Goal: Transaction & Acquisition: Purchase product/service

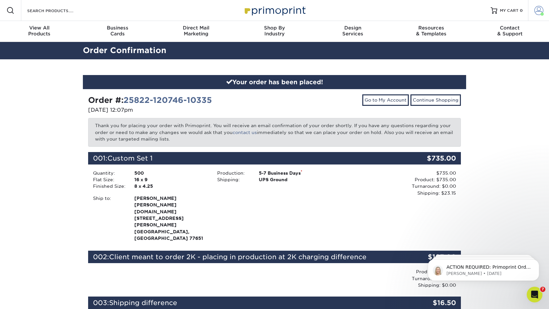
click at [540, 11] on span at bounding box center [539, 10] width 9 height 9
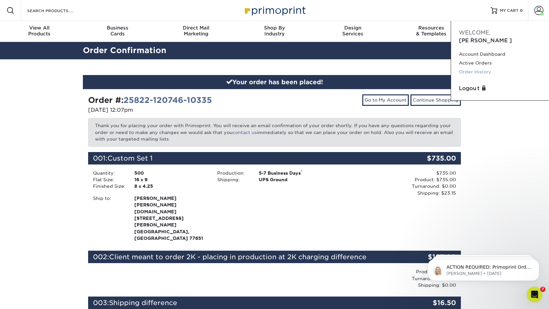
click at [480, 68] on link "Order History" at bounding box center [500, 72] width 82 height 9
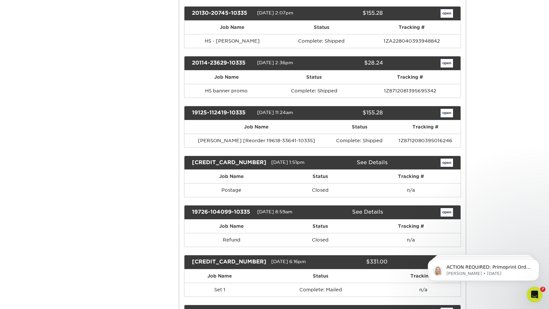
scroll to position [846, 0]
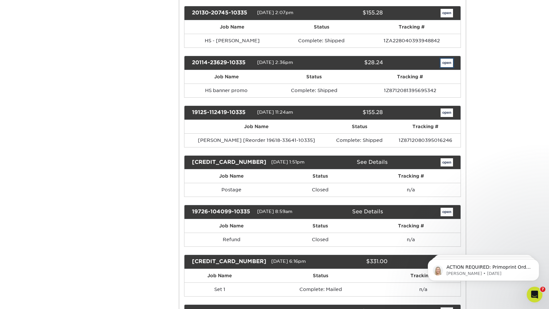
click at [448, 67] on link "open" at bounding box center [447, 63] width 12 height 9
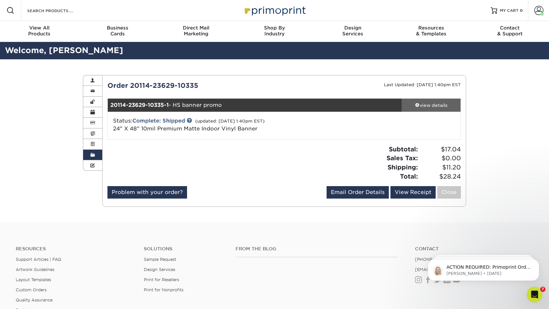
click at [439, 104] on div "view details" at bounding box center [431, 105] width 59 height 7
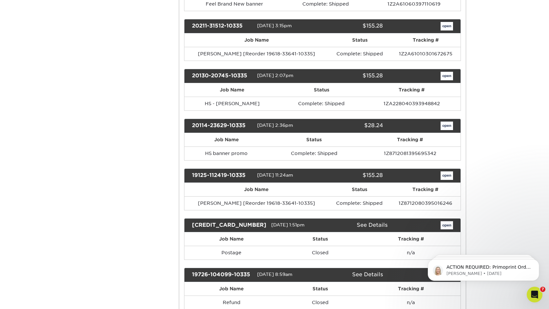
scroll to position [784, 0]
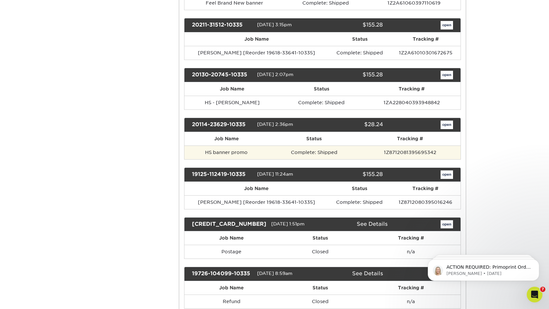
click at [233, 159] on td "HS banner promo" at bounding box center [227, 153] width 84 height 14
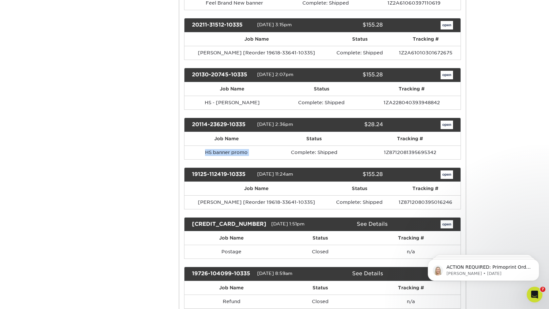
copy tr "HS banner promo"
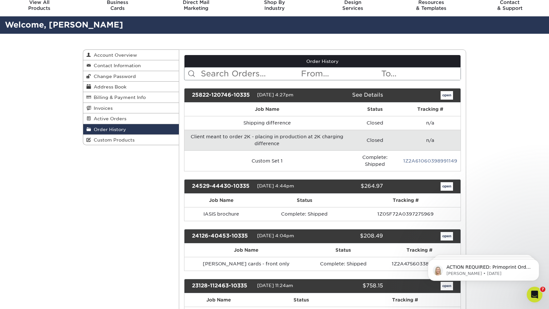
scroll to position [0, 0]
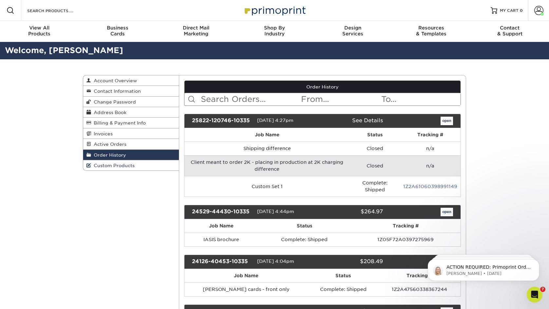
click at [141, 169] on link "Custom Products" at bounding box center [131, 165] width 96 height 10
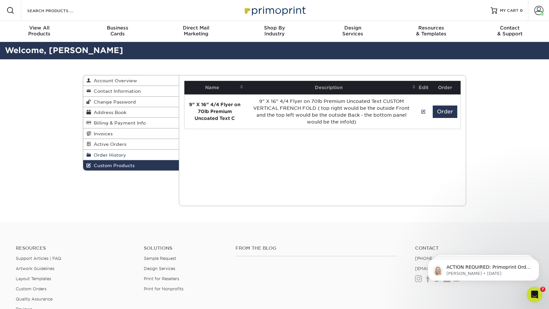
click at [137, 158] on link "Order History" at bounding box center [131, 155] width 96 height 10
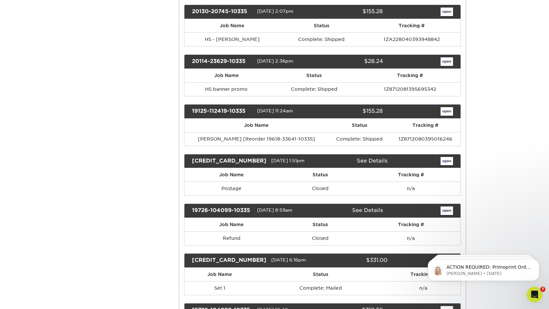
scroll to position [846, 0]
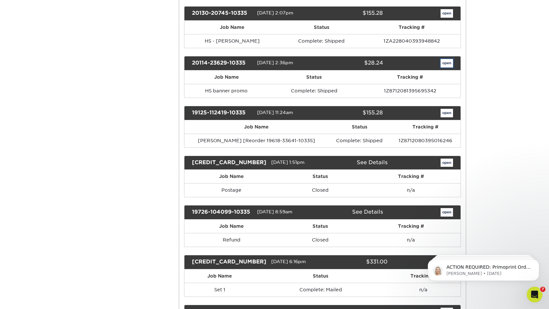
click at [448, 68] on link "open" at bounding box center [447, 63] width 12 height 9
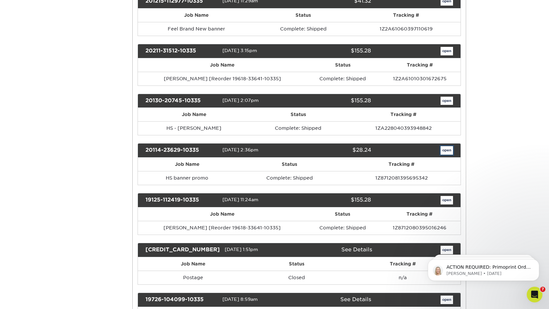
scroll to position [0, 0]
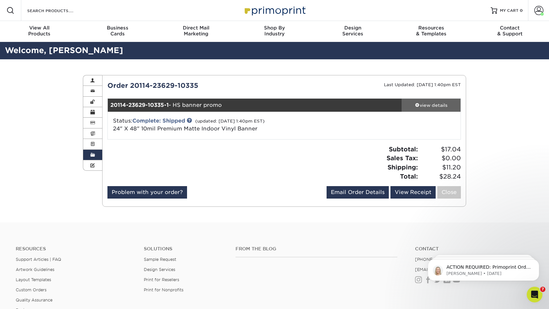
click at [440, 103] on div "view details" at bounding box center [431, 105] width 59 height 7
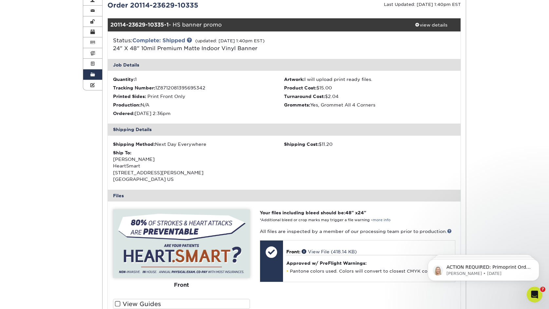
scroll to position [44, 0]
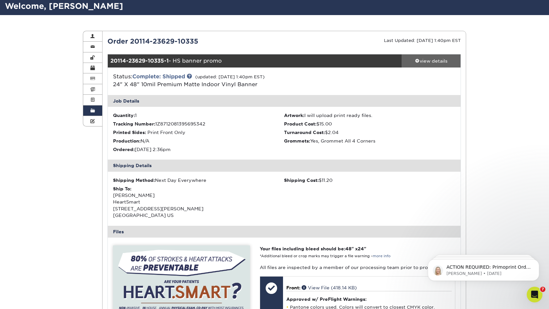
click at [423, 61] on div "view details" at bounding box center [431, 61] width 59 height 7
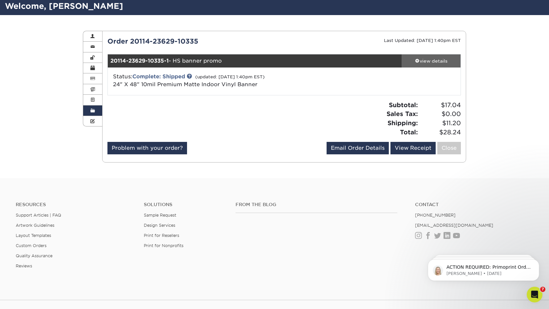
click at [423, 61] on div "view details" at bounding box center [431, 61] width 59 height 7
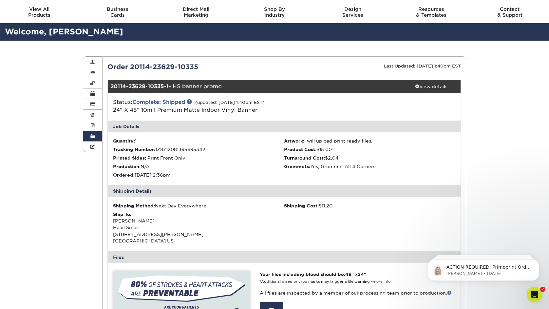
scroll to position [0, 0]
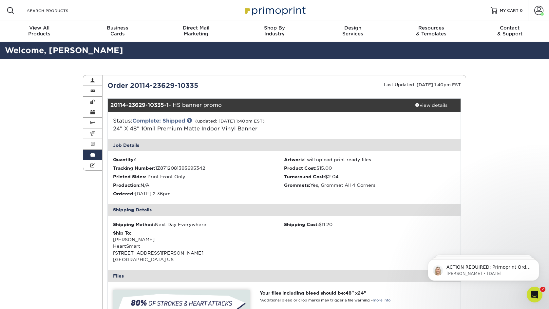
click at [151, 105] on strong "20114-23629-10335-1" at bounding box center [139, 105] width 58 height 6
click at [185, 100] on div "20114-23629-10335-1 - HS banner promo" at bounding box center [255, 105] width 294 height 13
click at [187, 104] on div "20114-23629-10335-1 - HS banner promo" at bounding box center [255, 105] width 294 height 13
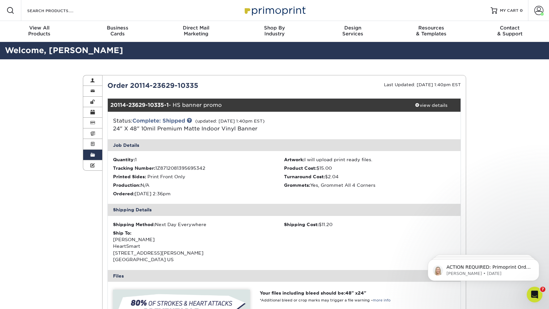
click at [172, 88] on div "Order 20114-23629-10335" at bounding box center [194, 86] width 182 height 10
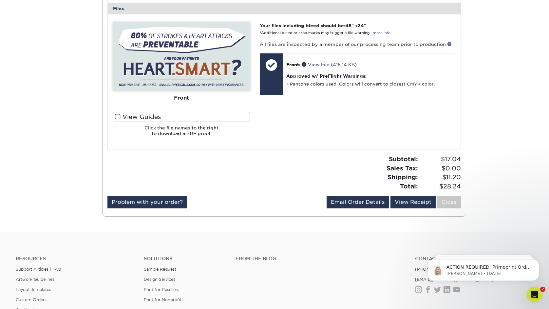
scroll to position [280, 0]
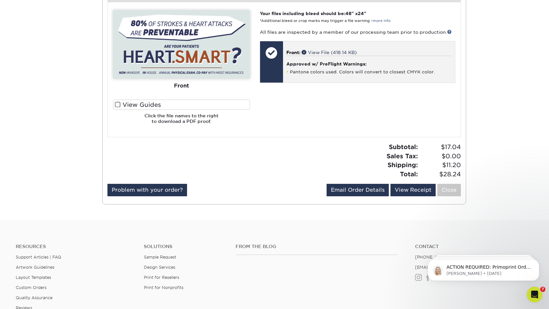
click at [276, 58] on div at bounding box center [271, 52] width 23 height 23
click at [324, 60] on div "Approved w/ PreFlight Warnings: Pantone colors used. Colors will convert to clo…" at bounding box center [369, 65] width 166 height 19
click at [323, 50] on link "View File (418.14 KB)" at bounding box center [329, 52] width 55 height 5
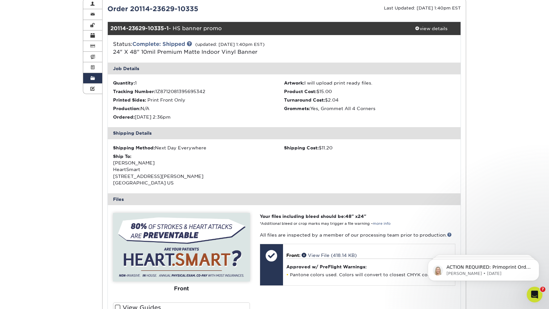
scroll to position [0, 0]
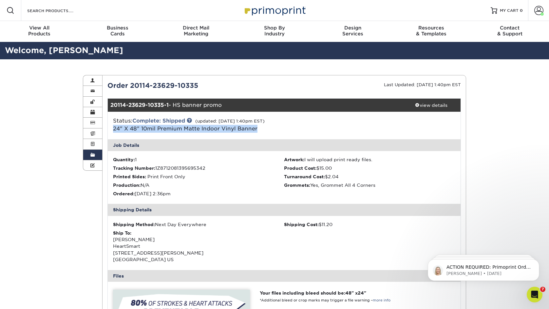
copy link "24" X 48" 10mil Premium Matte Indoor Vinyl Banner"
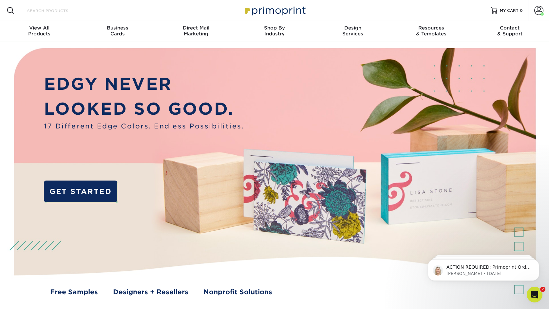
click at [52, 11] on input "Search Products" at bounding box center [59, 11] width 64 height 8
paste input "24" X 48" 10mil Premium Matte Indoor Vinyl Banner"
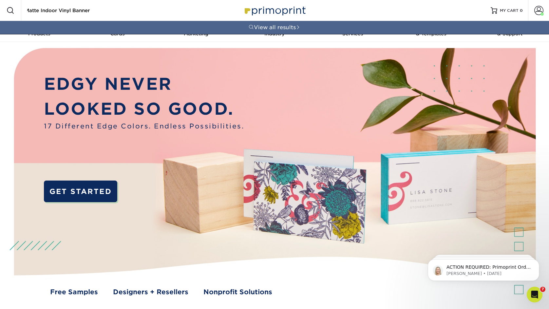
type input "24" X 48" 10mil Premium Matte Indoor Vinyl Banner"
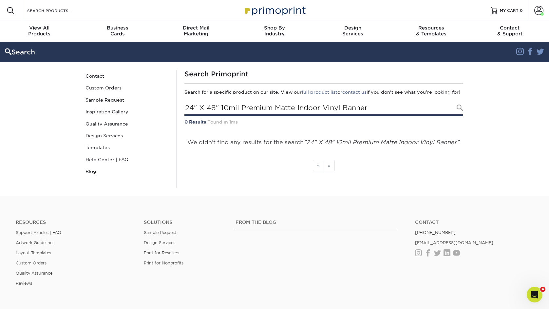
click at [254, 112] on input "24" X 48" 10mil Premium Matte Indoor Vinyl Banner" at bounding box center [324, 108] width 279 height 15
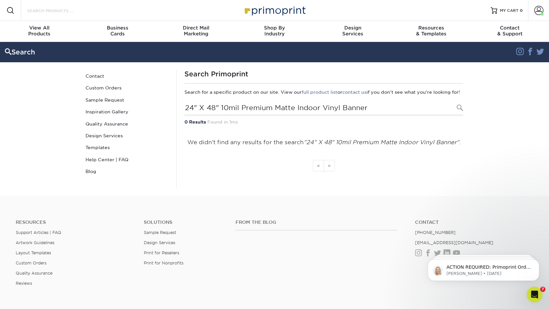
click at [48, 12] on input "Search Products" at bounding box center [59, 11] width 64 height 8
paste input "24" X 48" 10mil Premium Matte Indoor Vinyl Banner"
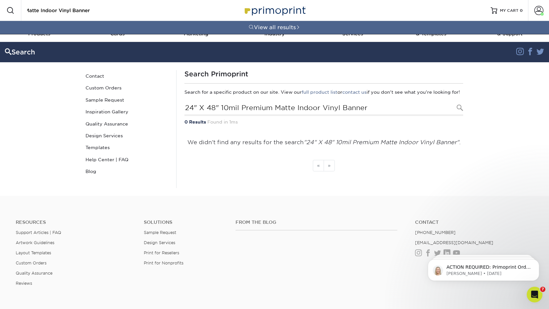
scroll to position [0, 69]
drag, startPoint x: 39, startPoint y: 9, endPoint x: 134, endPoint y: 9, distance: 95.1
click at [134, 9] on div "Resources Menu Search Products 24" X 48" 10mil Premium Matte Indoor Vinyl Banne…" at bounding box center [274, 10] width 549 height 21
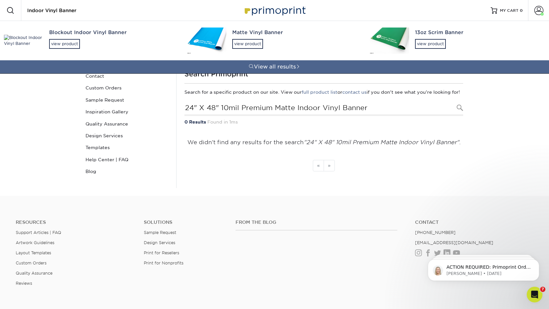
type input "Indoor Vinyl Banner"
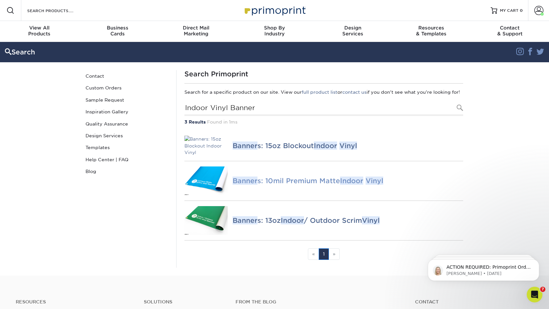
click at [288, 185] on h4 "Banner s: 10mil Premium Matte Indoor Vinyl" at bounding box center [348, 181] width 231 height 8
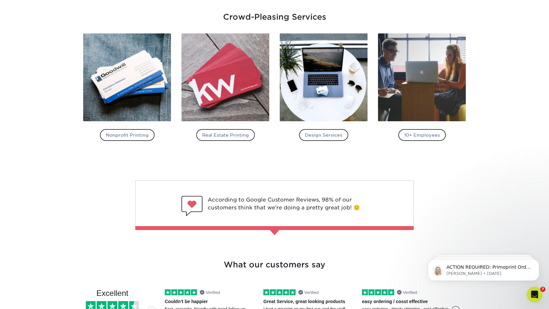
scroll to position [928, 0]
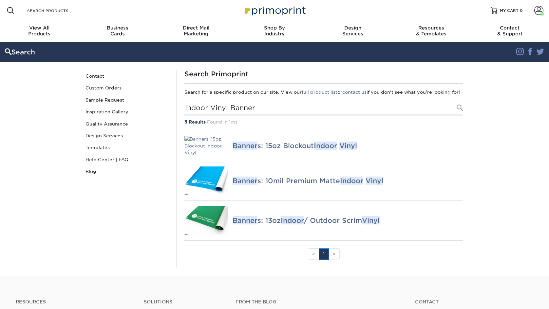
click at [165, 190] on div "Search Contact Custom Orders Sample Request Inspiration Gallery Quality Assuran…" at bounding box center [127, 169] width 98 height 198
click at [175, 206] on div "Search Contact Custom Orders Sample Request Inspiration Gallery Quality Assuran…" at bounding box center [127, 169] width 98 height 198
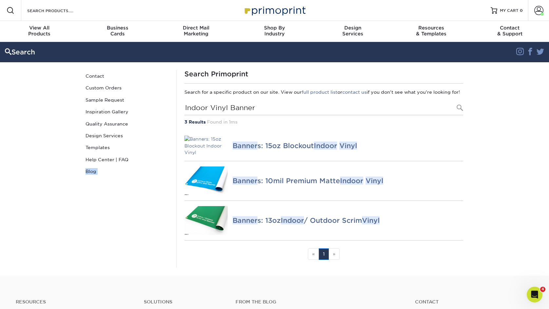
click at [175, 206] on div "Search Contact Custom Orders Sample Request Inspiration Gallery Quality Assuran…" at bounding box center [127, 169] width 98 height 198
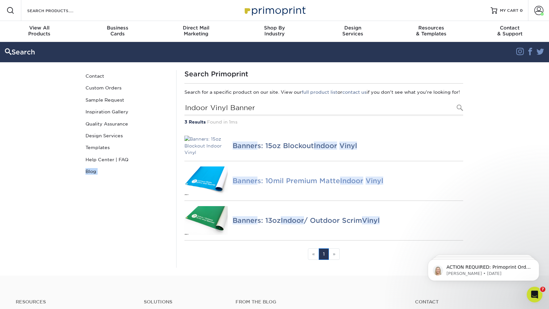
click at [202, 187] on img at bounding box center [206, 181] width 43 height 29
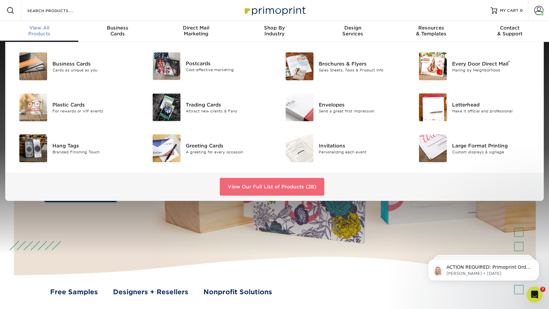
click at [270, 191] on link "View Our Full List of Products (28)" at bounding box center [272, 187] width 105 height 18
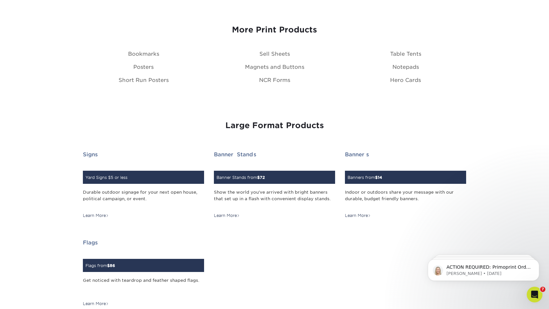
scroll to position [745, 0]
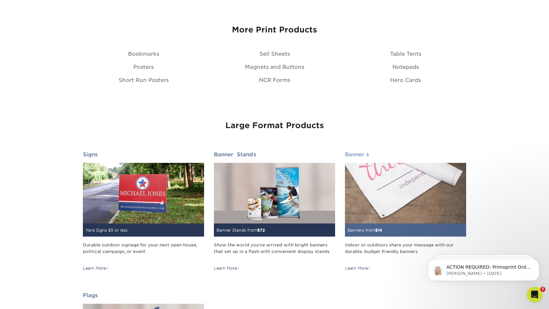
click at [352, 155] on h2 "Banners" at bounding box center [405, 154] width 121 height 6
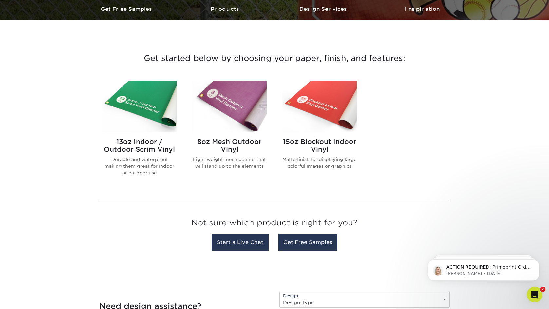
click at [329, 114] on img at bounding box center [320, 106] width 74 height 51
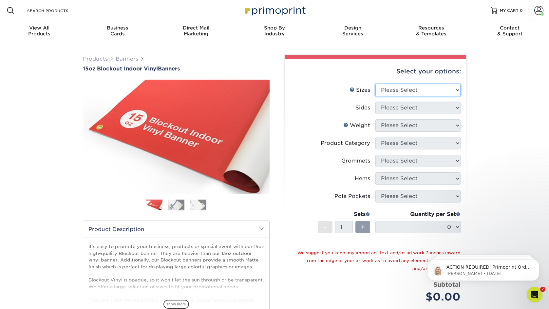
click at [413, 92] on select "Please Select 17" x 32" 18" x 24" 21" x 192" 22" x 35" 22" x 69" 24" x 36" 24" …" at bounding box center [418, 90] width 85 height 12
select select "24.00x48.00"
click at [376, 84] on select "Please Select 17" x 32" 18" x 24" 21" x 192" 22" x 35" 22" x 69" 24" x 36" 24" …" at bounding box center [418, 90] width 85 height 12
click at [417, 106] on select "Please Select Print Both Sides Print Front Only" at bounding box center [418, 108] width 85 height 12
select select "32d3c223-f82c-492b-b915-ba065a00862f"
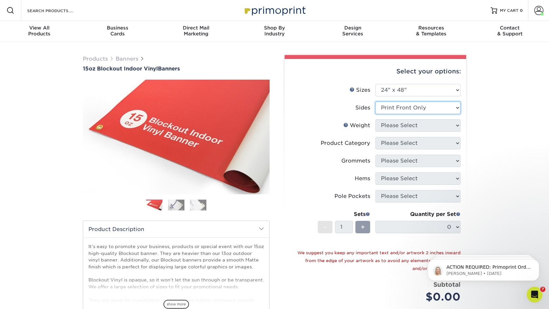
click at [376, 102] on select "Please Select Print Both Sides Print Front Only" at bounding box center [418, 108] width 85 height 12
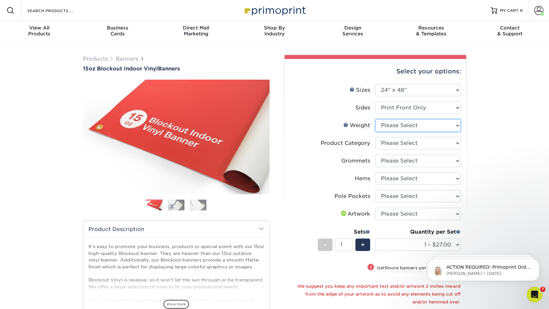
click at [415, 122] on select "Please Select 15OZBLOCKOUT" at bounding box center [418, 125] width 85 height 12
select select "15OZBLOCKOUT"
click at [376, 119] on select "Please Select 15OZBLOCKOUT" at bounding box center [418, 125] width 85 height 12
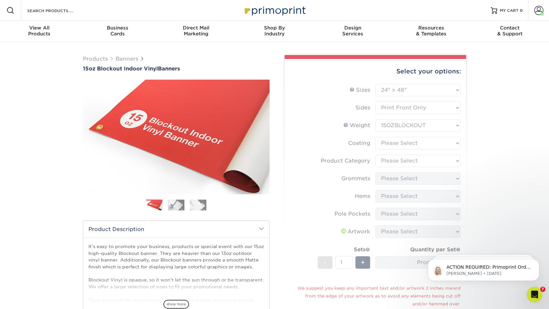
click at [422, 145] on form "Sizes Help Sizes Please Select 17" x 32" 18" x 24" 21" x 192" 22" x 35" 22" x 6…" at bounding box center [375, 219] width 171 height 270
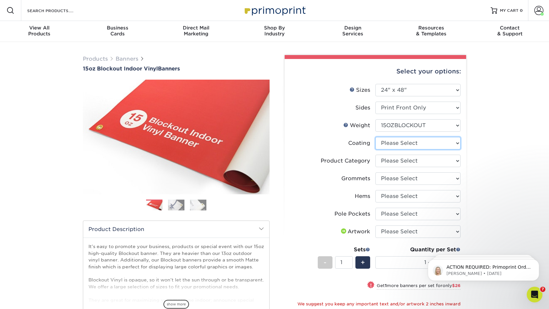
click at [425, 145] on select at bounding box center [418, 143] width 85 height 12
select select "3e7618de-abca-4bda-9f97-8b9129e913d8"
click at [376, 137] on select at bounding box center [418, 143] width 85 height 12
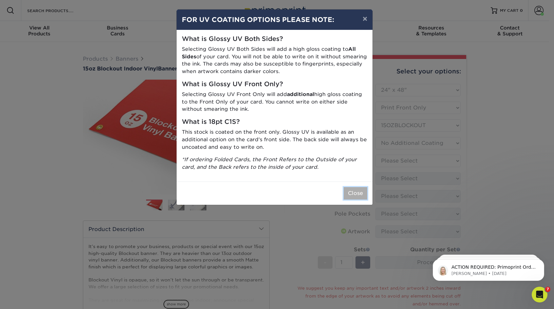
click at [357, 191] on button "Close" at bounding box center [356, 193] width 24 height 12
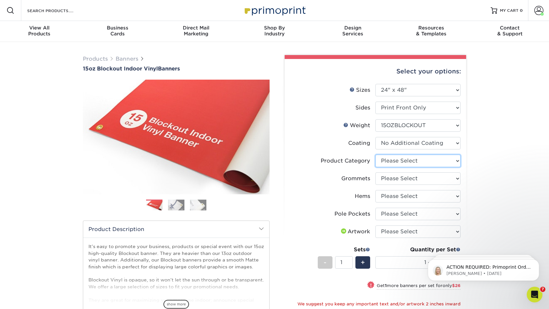
click at [399, 161] on select "Please Select 15oz Blockout Vinyl" at bounding box center [418, 161] width 85 height 12
select select "ab63990c-71be-4401-8343-b30abfa5ad7c"
click at [376, 155] on select "Please Select 15oz Blockout Vinyl" at bounding box center [418, 161] width 85 height 12
click at [404, 174] on select "Please Select No Grommets Yes, Grommet All 4 Corners Yes, Grommets Every 2 ft." at bounding box center [418, 178] width 85 height 12
select select "844af484-45a3-48a0-88de-19e51b139d69"
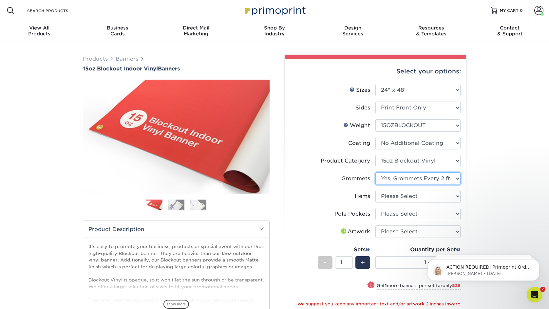
click at [376, 172] on select "Please Select No Grommets Yes, Grommet All 4 Corners Yes, Grommets Every 2 ft." at bounding box center [418, 178] width 85 height 12
click at [411, 199] on select "Please Select No Hems/Pole Pockets Yes, Hems Top and Bottom Only Yes, Hems All …" at bounding box center [418, 196] width 85 height 12
select select "799b34bf-ff99-4291-b254-51157b744628"
click at [376, 190] on select "Please Select No Hems/Pole Pockets Yes, Hems Top and Bottom Only Yes, Hems All …" at bounding box center [418, 196] width 85 height 12
click at [424, 218] on select "Please Select No Pole Pockets 2 in. Left and Right 2 in. Top and Bottom 4 in. L…" at bounding box center [418, 214] width 85 height 12
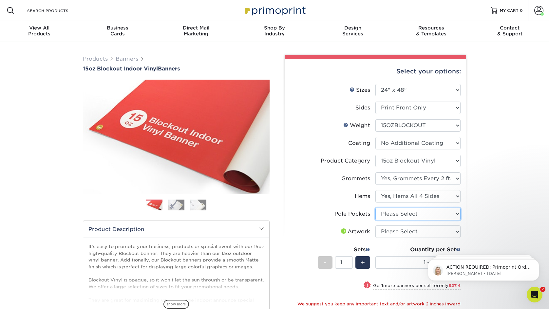
select select "462c5fe9-21e9-49a0-afb4-1c6e8664fe13"
click at [376, 208] on select "Please Select No Pole Pockets 2 in. Left and Right 2 in. Top and Bottom 4 in. L…" at bounding box center [418, 214] width 85 height 12
click at [429, 230] on select "Please Select I will upload files I need a design - $50" at bounding box center [418, 232] width 85 height 12
select select "upload"
click at [376, 226] on select "Please Select I will upload files I need a design - $50" at bounding box center [418, 232] width 85 height 12
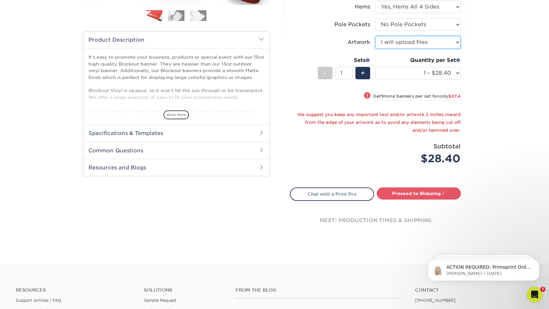
scroll to position [196, 0]
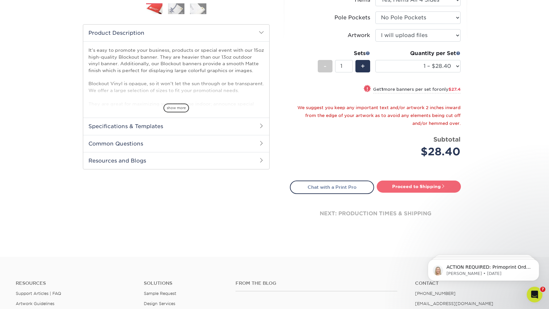
click at [409, 186] on link "Proceed to Shipping" at bounding box center [419, 187] width 84 height 12
type input "Set 1"
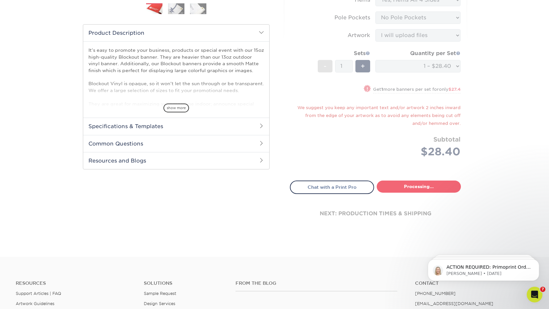
select select "8e964109-be8a-48e3-8763-02c1ca4e4ec2"
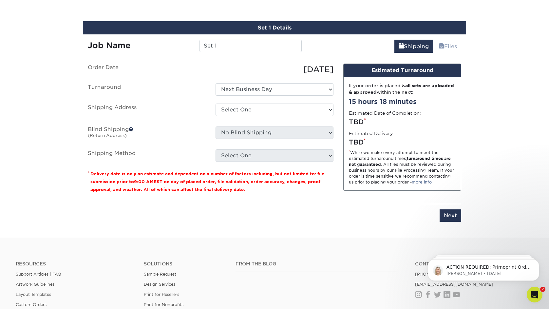
scroll to position [395, 0]
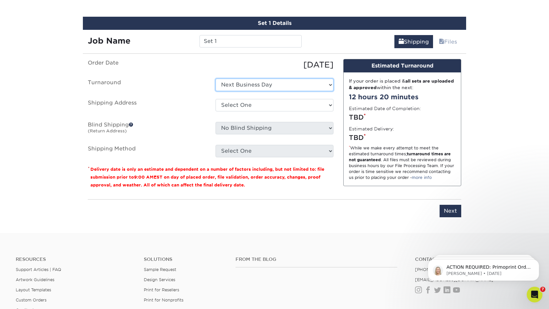
click at [228, 84] on select "Select One Next Business Day" at bounding box center [275, 85] width 118 height 12
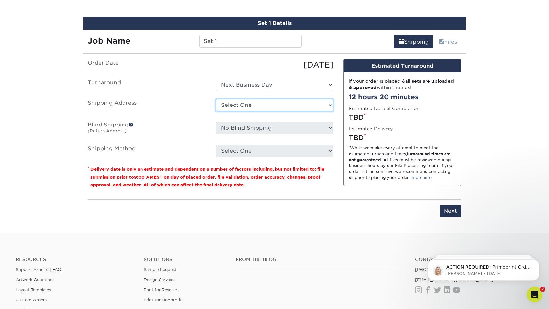
click at [249, 107] on select "Select One Dawn Boyd gerstenberg.clinic HeartSmart sarah Silsbee Family Clinic …" at bounding box center [275, 105] width 118 height 12
select select "201188"
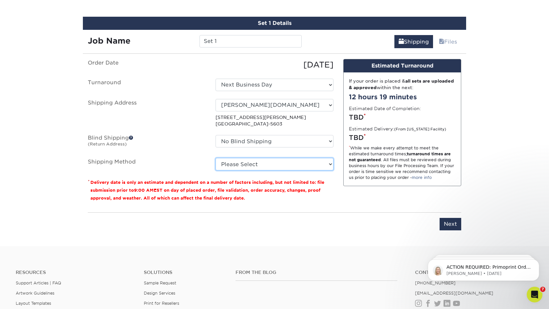
click at [291, 167] on select "Please Select G4M Flat Rate Shipping (+$11.20) Ground Shipping (+$15.92) 3 Day …" at bounding box center [275, 164] width 118 height 12
click at [216, 158] on select "Please Select G4M Flat Rate Shipping (+$11.20) Ground Shipping (+$15.92) 3 Day …" at bounding box center [275, 164] width 118 height 12
click at [292, 167] on select "Please Select G4M Flat Rate Shipping (+$11.20) Ground Shipping (+$15.92) 3 Day …" at bounding box center [275, 164] width 118 height 12
click at [320, 163] on select "Please Select G4M Flat Rate Shipping (+$11.20) Ground Shipping (+$15.92) 3 Day …" at bounding box center [275, 164] width 118 height 12
select select "03"
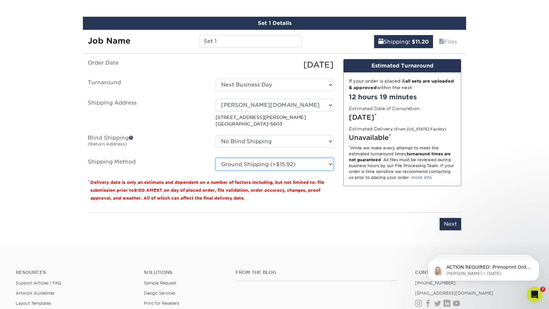
click at [216, 158] on select "Please Select G4M Flat Rate Shipping (+$11.20) Ground Shipping (+$15.92) 3 Day …" at bounding box center [275, 164] width 118 height 12
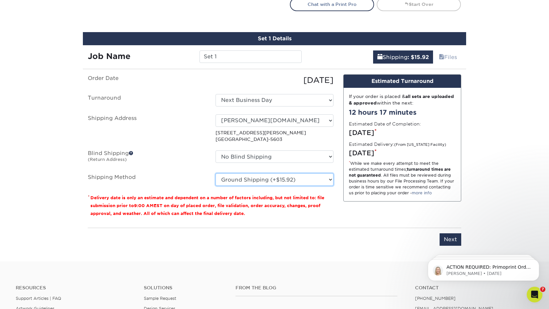
scroll to position [380, 0]
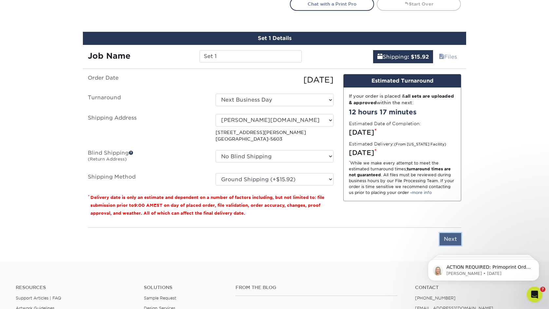
click at [454, 240] on input "Next" at bounding box center [451, 239] width 22 height 12
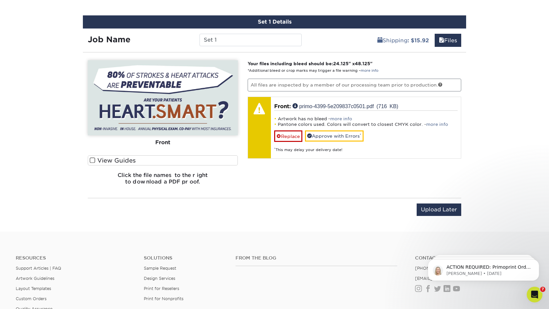
scroll to position [384, 0]
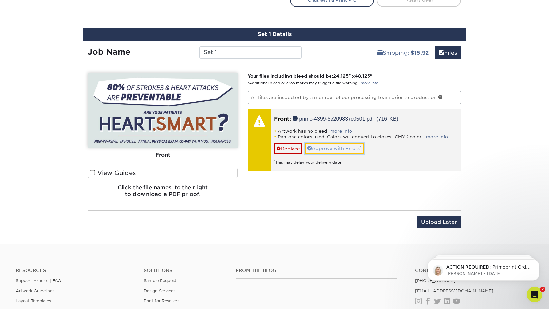
click at [360, 148] on link "Approve with Errors *" at bounding box center [334, 148] width 59 height 11
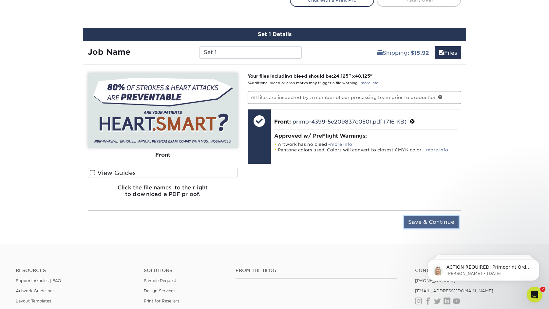
click at [427, 221] on input "Save & Continue" at bounding box center [431, 222] width 55 height 12
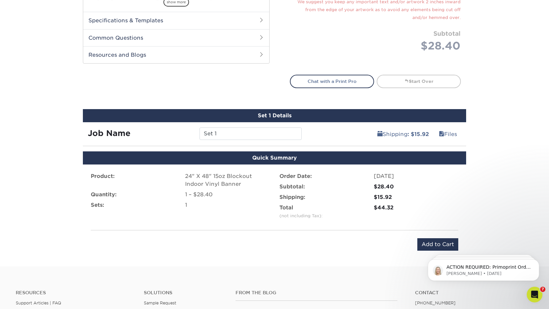
scroll to position [316, 0]
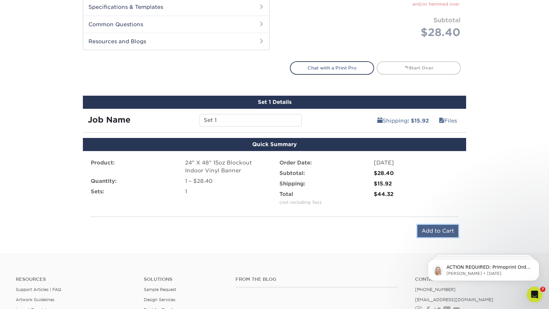
click at [443, 231] on input "Add to Cart" at bounding box center [438, 231] width 41 height 12
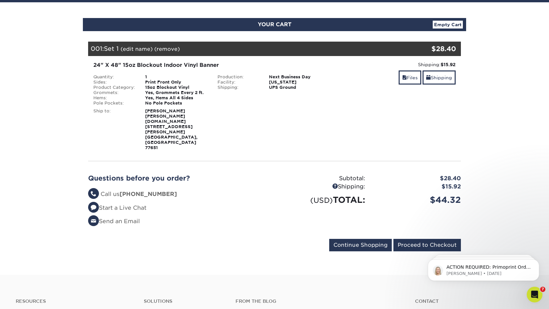
scroll to position [59, 0]
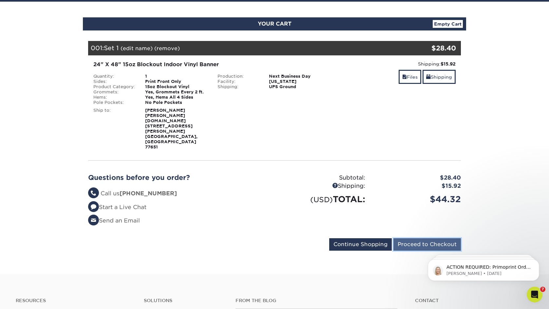
click at [438, 238] on input "Proceed to Checkout" at bounding box center [428, 244] width 68 height 12
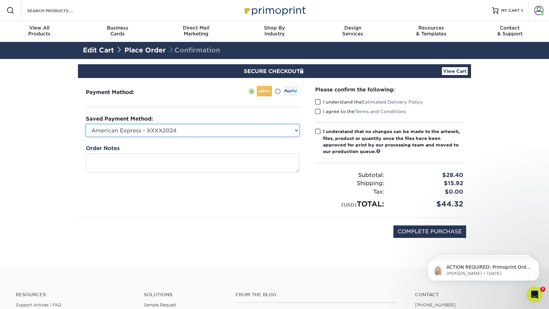
click at [288, 134] on select "American Express - XXXX2024 American Express - XXXX3022 American Express - XXXX…" at bounding box center [193, 130] width 214 height 12
click at [318, 104] on span at bounding box center [318, 102] width 6 height 6
click at [0, 0] on input "I understand the Estimated Delivery Policy" at bounding box center [0, 0] width 0 height 0
click at [318, 110] on span at bounding box center [318, 111] width 6 height 6
click at [0, 0] on input "I agree to the Terms and Conditions" at bounding box center [0, 0] width 0 height 0
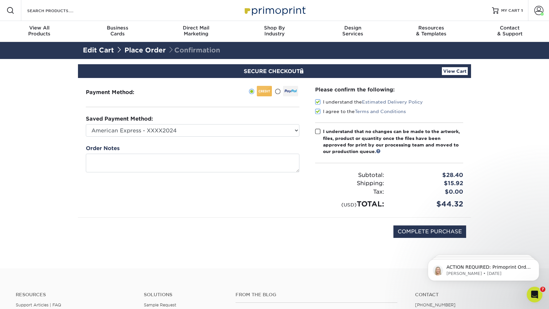
click at [322, 132] on label "I understand that no changes can be made to the artwork, files, product or quan…" at bounding box center [389, 141] width 148 height 27
click at [0, 0] on input "I understand that no changes can be made to the artwork, files, product or quan…" at bounding box center [0, 0] width 0 height 0
click at [412, 230] on input "COMPLETE PURCHASE" at bounding box center [430, 232] width 73 height 12
type input "COMPLETE PURCHASE"
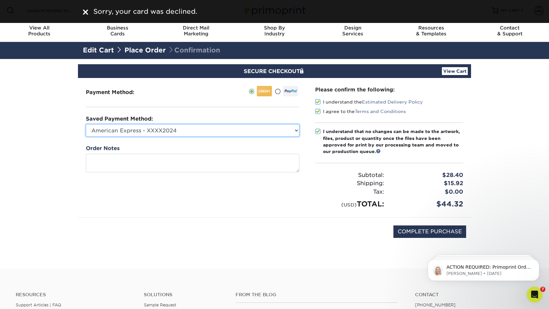
click at [285, 131] on select "American Express - XXXX2024 American Express - XXXX3022 American Express - XXXX…" at bounding box center [193, 130] width 214 height 12
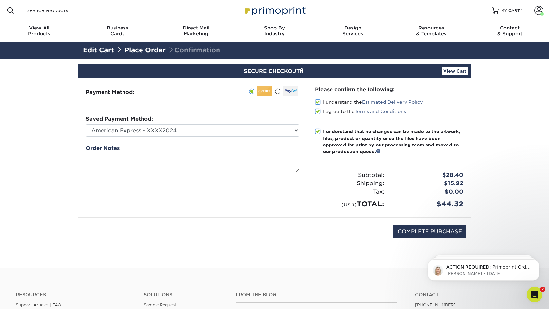
click at [281, 92] on label at bounding box center [286, 91] width 23 height 10
click at [0, 0] on input "radio" at bounding box center [0, 0] width 0 height 0
click at [278, 94] on span at bounding box center [278, 92] width 6 height 6
click at [0, 0] on input "radio" at bounding box center [0, 0] width 0 height 0
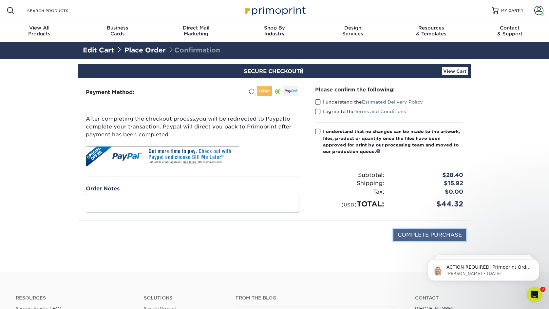
click at [432, 240] on input "COMPLETE PURCHASE" at bounding box center [430, 235] width 73 height 12
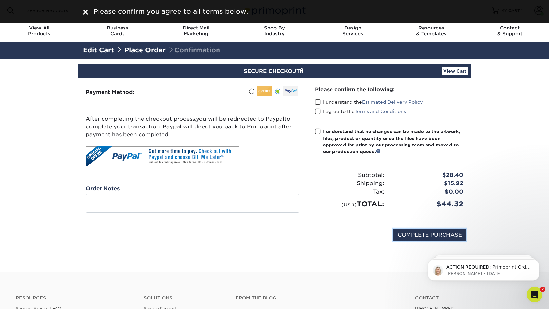
click at [317, 101] on span at bounding box center [318, 102] width 6 height 6
click at [0, 0] on input "I understand the Estimated Delivery Policy" at bounding box center [0, 0] width 0 height 0
click at [320, 113] on span at bounding box center [318, 111] width 6 height 6
click at [0, 0] on input "I agree to the Terms and Conditions" at bounding box center [0, 0] width 0 height 0
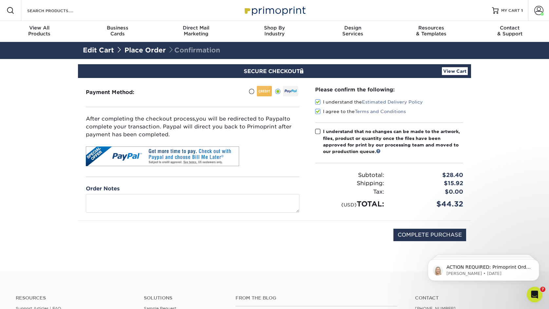
click at [321, 129] on label "I understand that no changes can be made to the artwork, files, product or quan…" at bounding box center [389, 141] width 148 height 27
click at [0, 0] on input "I understand that no changes can be made to the artwork, files, product or quan…" at bounding box center [0, 0] width 0 height 0
click at [421, 234] on input "COMPLETE PURCHASE" at bounding box center [430, 235] width 73 height 12
type input "PROCESSING, PLEASE WAIT..."
